Goal: Task Accomplishment & Management: Manage account settings

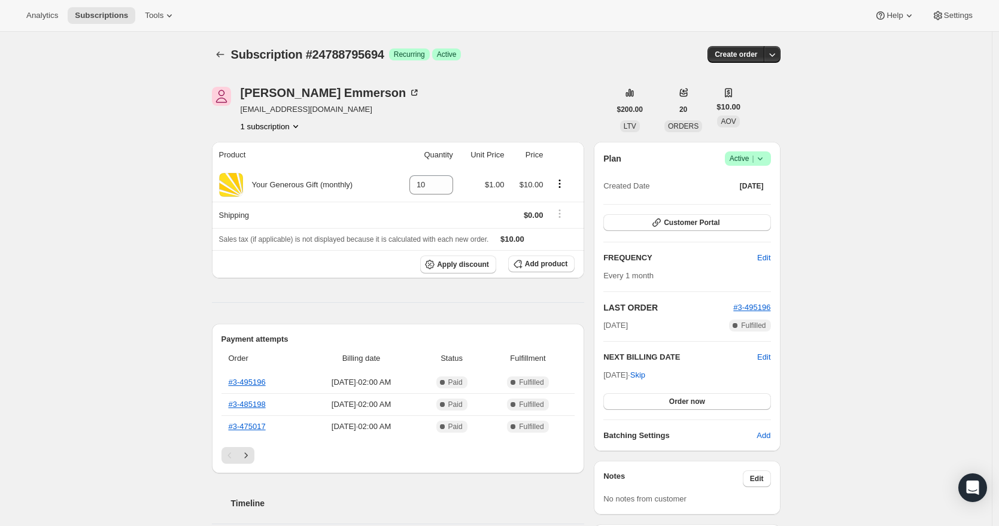
click at [763, 162] on icon at bounding box center [760, 159] width 12 height 12
click at [756, 207] on span "Cancel subscription" at bounding box center [747, 202] width 68 height 9
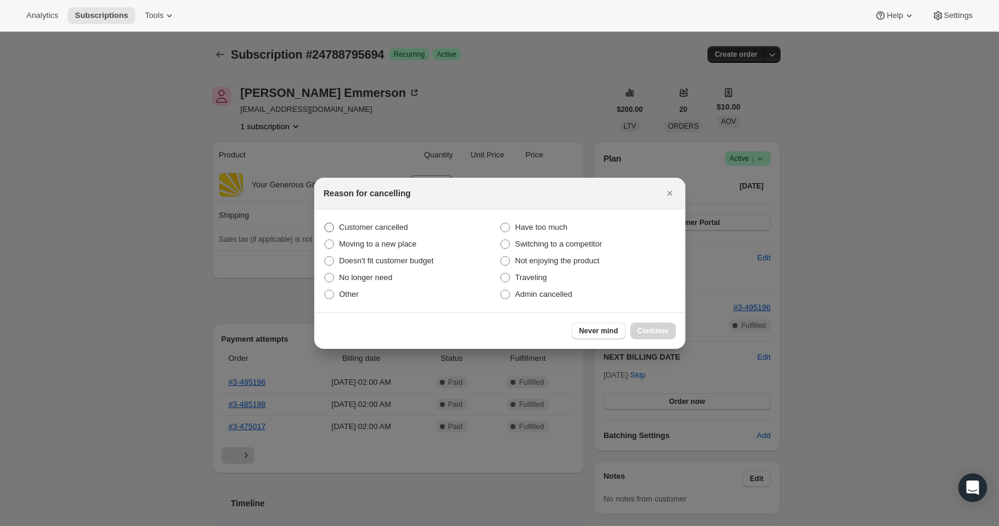
click at [405, 228] on span "Customer cancelled" at bounding box center [373, 227] width 69 height 9
click at [325, 223] on input "Customer cancelled" at bounding box center [324, 223] width 1 height 1
radio input "true"
click at [655, 330] on span "Continue" at bounding box center [652, 331] width 31 height 10
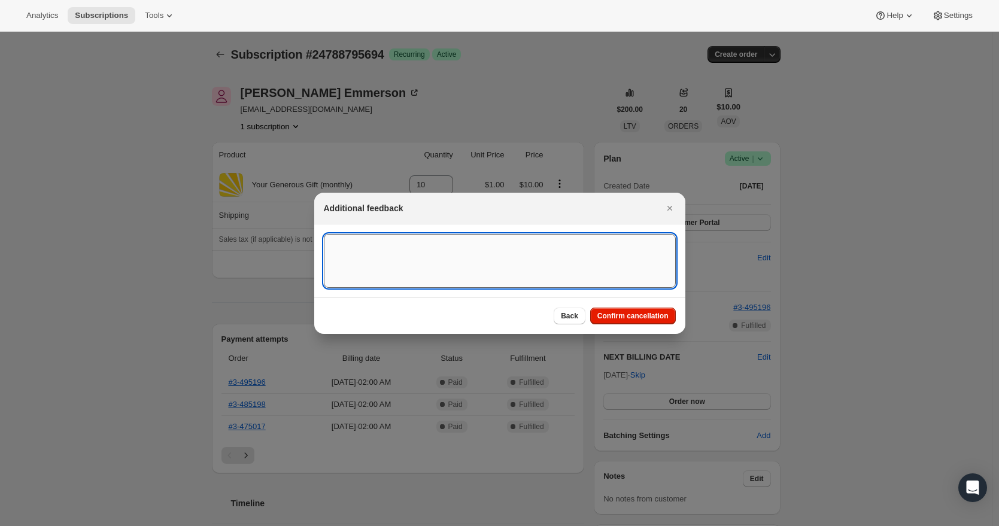
click at [515, 254] on textarea ":rb5:" at bounding box center [500, 261] width 352 height 54
click at [394, 248] on textarea "[DATE] RR - Cancled recurring donation per [PERSON_NAME]'s email request" at bounding box center [500, 261] width 352 height 54
click at [625, 244] on textarea "[DATE] RR - Cancaled recurring donation per [PERSON_NAME]'s email request" at bounding box center [500, 261] width 352 height 54
paste textarea "I wish to cancel my ongoing subscription but when I login it says incorrect pas…"
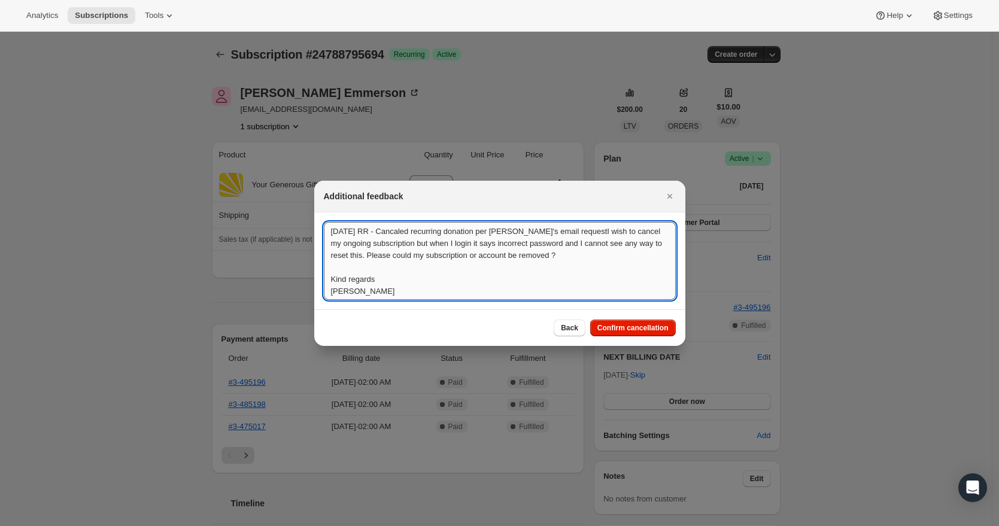
scroll to position [1, 0]
click at [567, 233] on textarea "[DATE] RR - Cancaled recurring donation per [PERSON_NAME]'s email requestI wish…" at bounding box center [500, 261] width 352 height 78
click at [598, 255] on textarea "[DATE] RR - Cancaled recurring donation per [PERSON_NAME]'s email request "I wi…" at bounding box center [500, 261] width 352 height 78
click at [354, 266] on textarea "[DATE] RR - Cancaled recurring donation per [PERSON_NAME]'s email request "I wi…" at bounding box center [500, 261] width 352 height 78
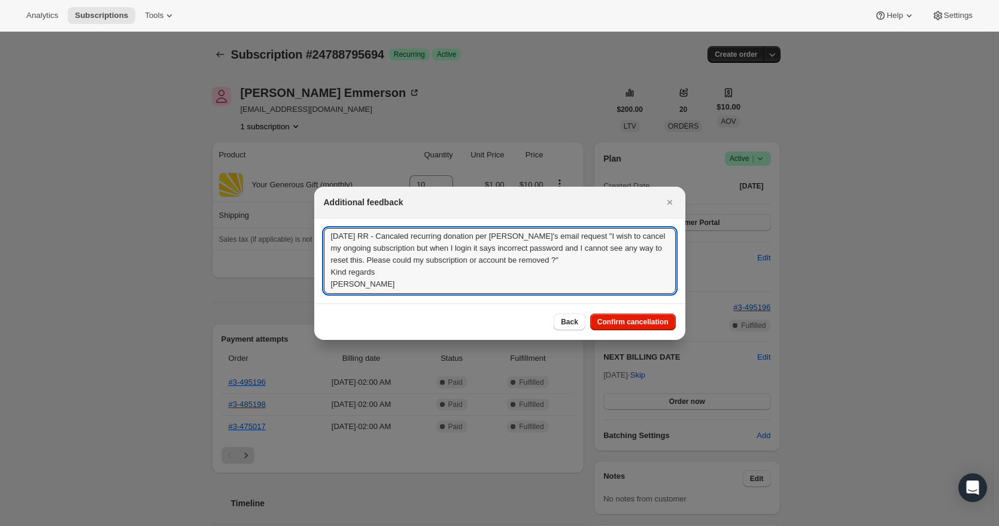
scroll to position [0, 0]
drag, startPoint x: 391, startPoint y: 284, endPoint x: 249, endPoint y: 225, distance: 153.5
click at [399, 250] on textarea "[DATE] RR - Cancaled recurring donation per [PERSON_NAME]'s email request "I wi…" at bounding box center [500, 261] width 352 height 66
click at [397, 238] on textarea "[DATE] RR - Cancaled recurring donation per [PERSON_NAME]'s email request "I wi…" at bounding box center [500, 261] width 352 height 66
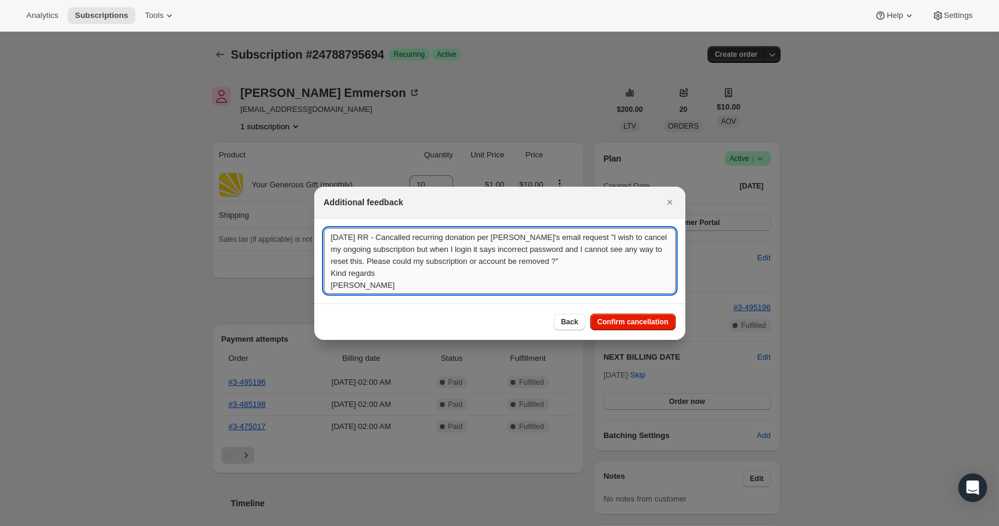
click at [421, 267] on textarea "[DATE] RR - Cancalled recurring donation per [PERSON_NAME]'s email request "I w…" at bounding box center [500, 261] width 352 height 66
drag, startPoint x: 419, startPoint y: 285, endPoint x: 295, endPoint y: 221, distance: 139.2
click at [395, 238] on textarea "[DATE] RR - Cancalled recurring donation per [PERSON_NAME]'s email request "I w…" at bounding box center [500, 261] width 352 height 66
click at [403, 238] on textarea "[DATE] RR - Cancalled recurring donation per [PERSON_NAME]'s email request "I w…" at bounding box center [500, 261] width 352 height 66
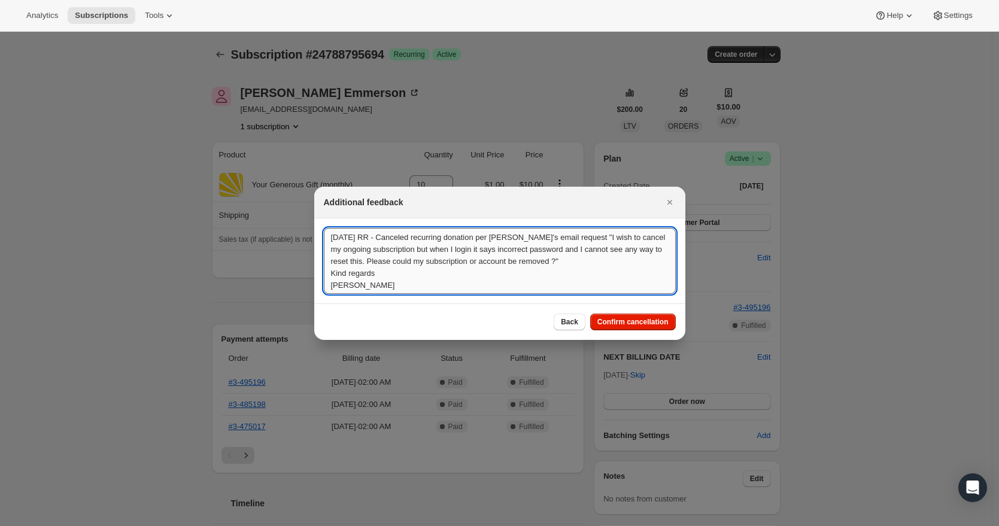
click at [418, 267] on textarea "[DATE] RR - Canceled recurring donation per [PERSON_NAME]'s email request "I wi…" at bounding box center [500, 261] width 352 height 66
drag, startPoint x: 412, startPoint y: 286, endPoint x: 255, endPoint y: 220, distance: 170.8
type textarea "[DATE] RR - Canceled recurring donation per [PERSON_NAME]'s email request "I wi…"
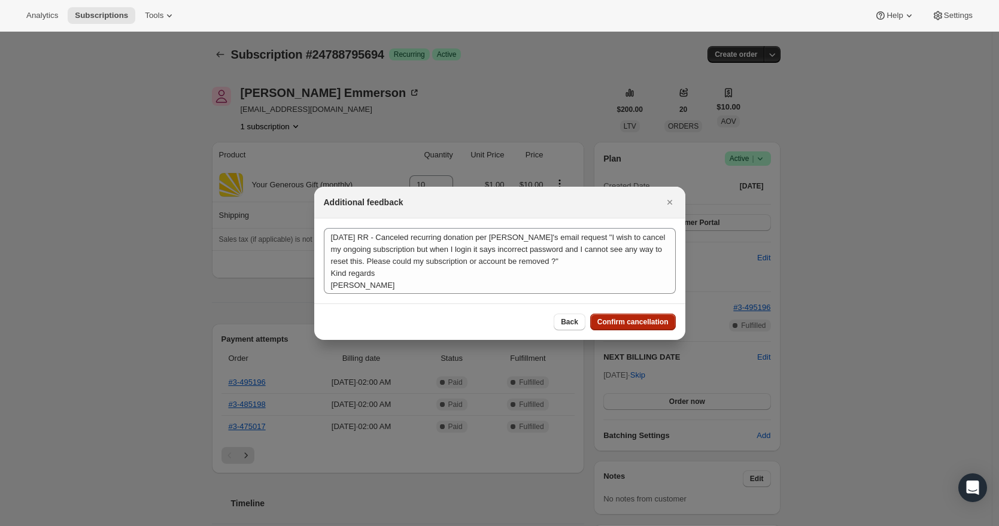
click at [625, 320] on span "Confirm cancellation" at bounding box center [632, 322] width 71 height 10
